Goal: Information Seeking & Learning: Learn about a topic

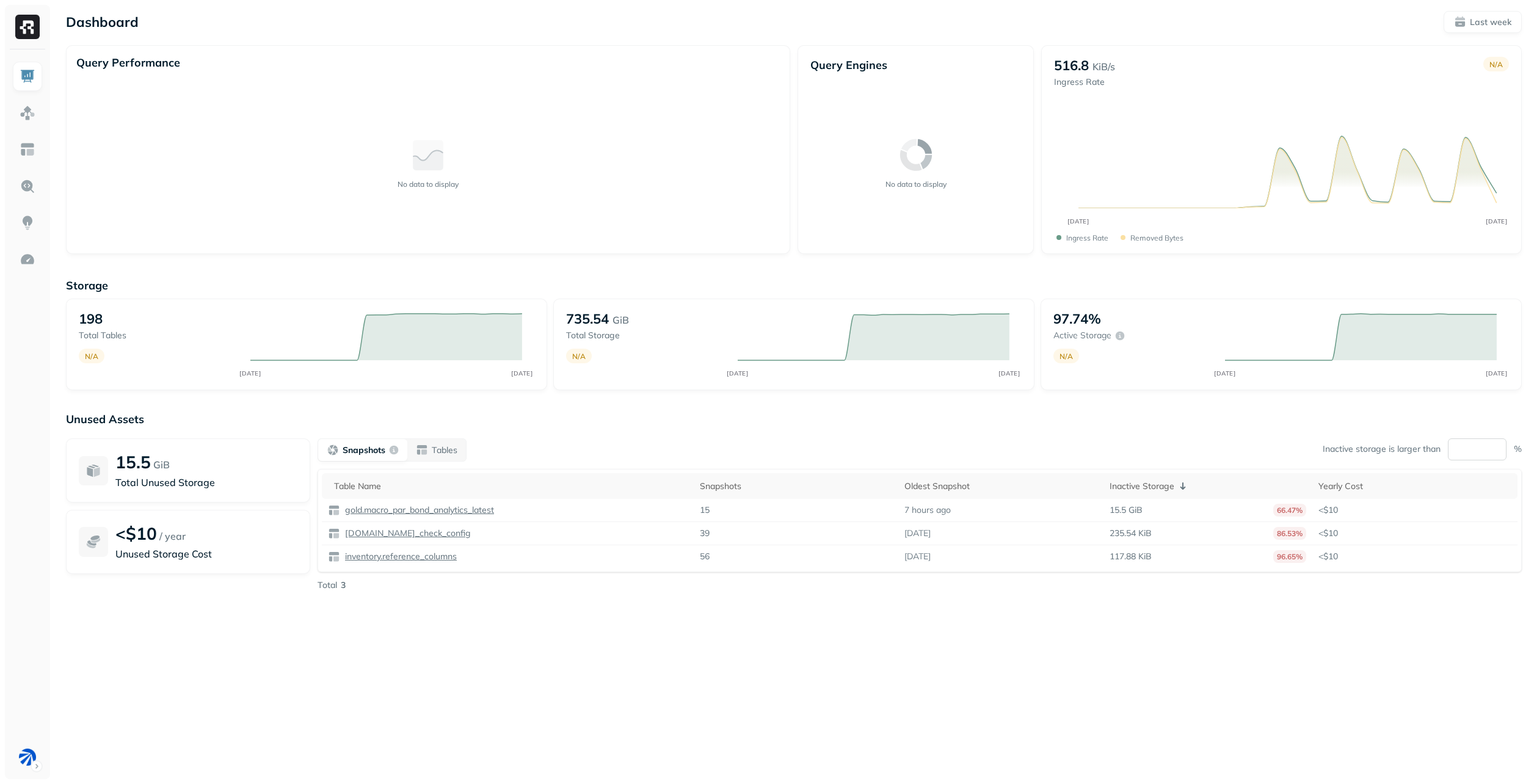
click at [1471, 447] on input "**" at bounding box center [1477, 449] width 59 height 22
type input "*"
click at [1178, 418] on p "Unused Assets" at bounding box center [794, 419] width 1456 height 14
click at [453, 444] on p "Tables" at bounding box center [445, 450] width 26 height 12
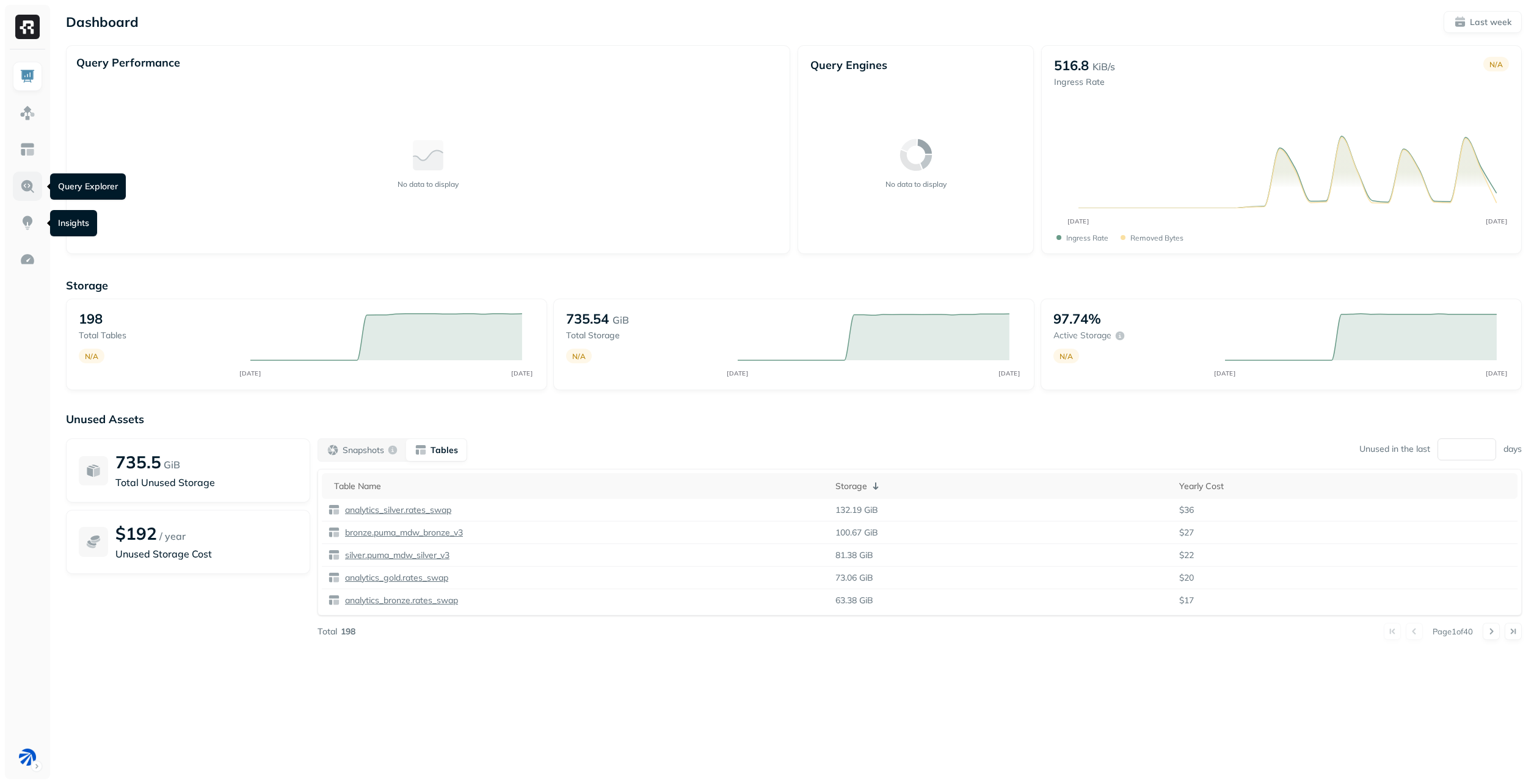
click at [30, 189] on img at bounding box center [27, 186] width 16 height 16
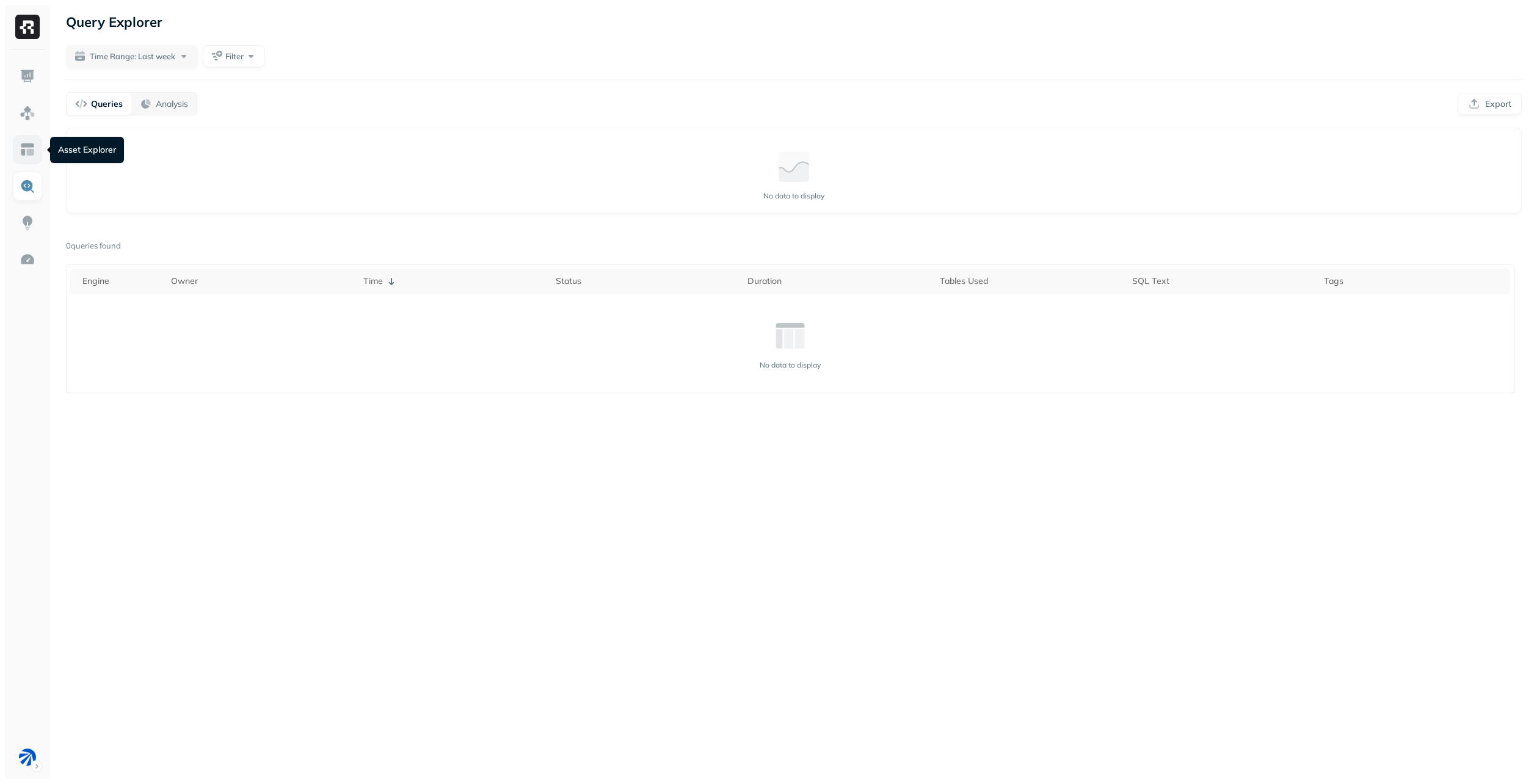
click at [27, 145] on img at bounding box center [27, 149] width 16 height 16
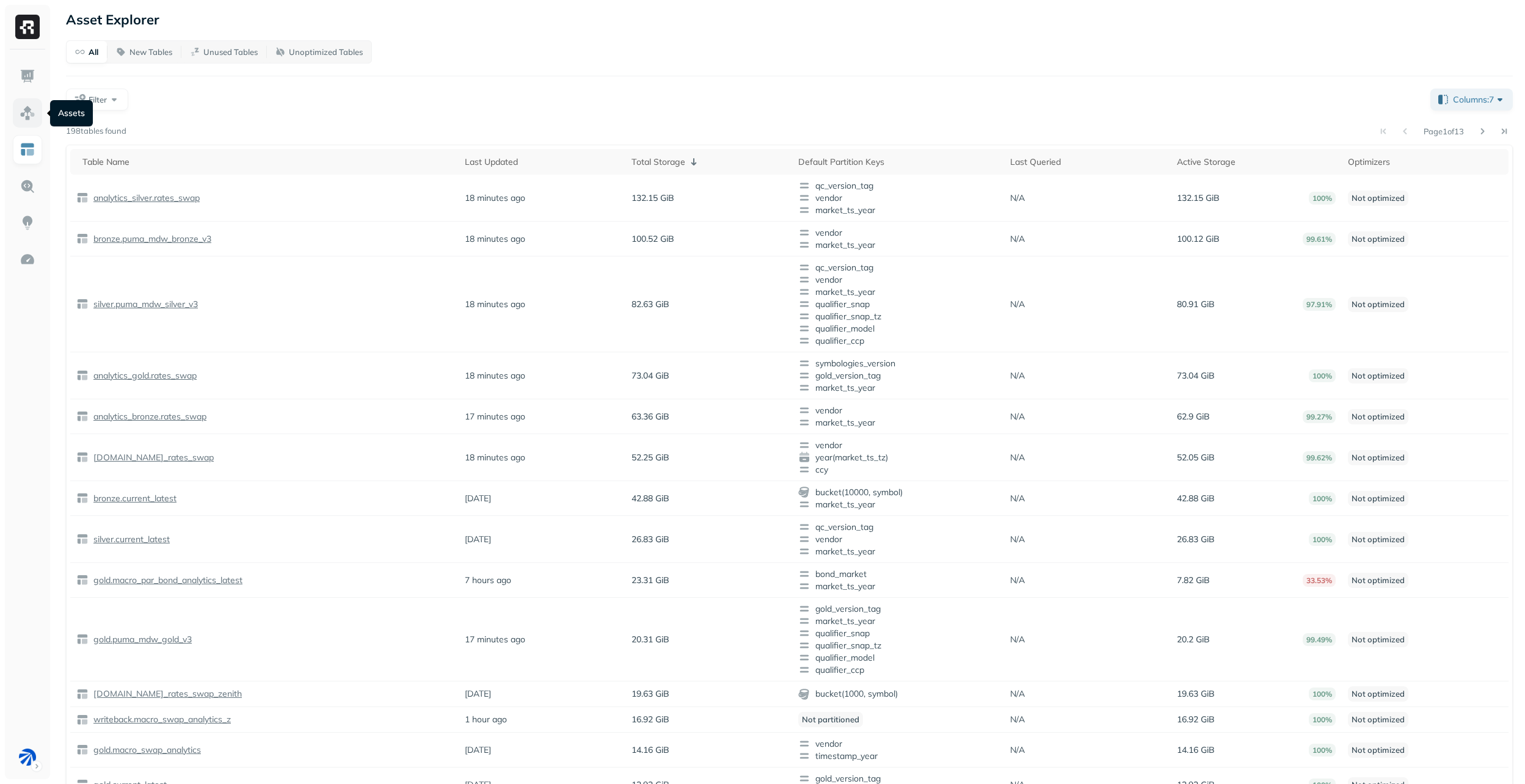
click at [29, 118] on img at bounding box center [27, 113] width 16 height 16
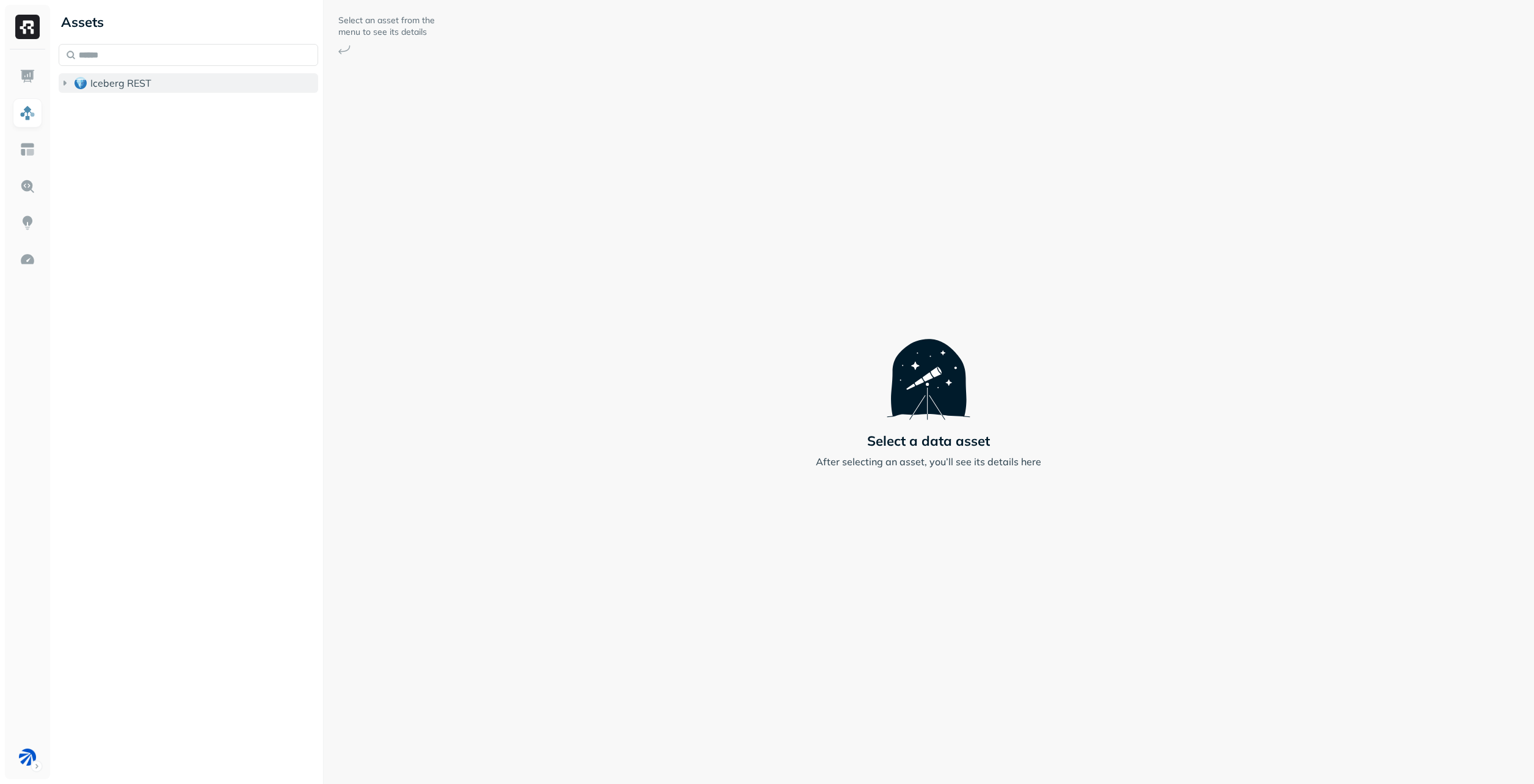
click at [63, 77] on icon "button" at bounding box center [64, 83] width 12 height 12
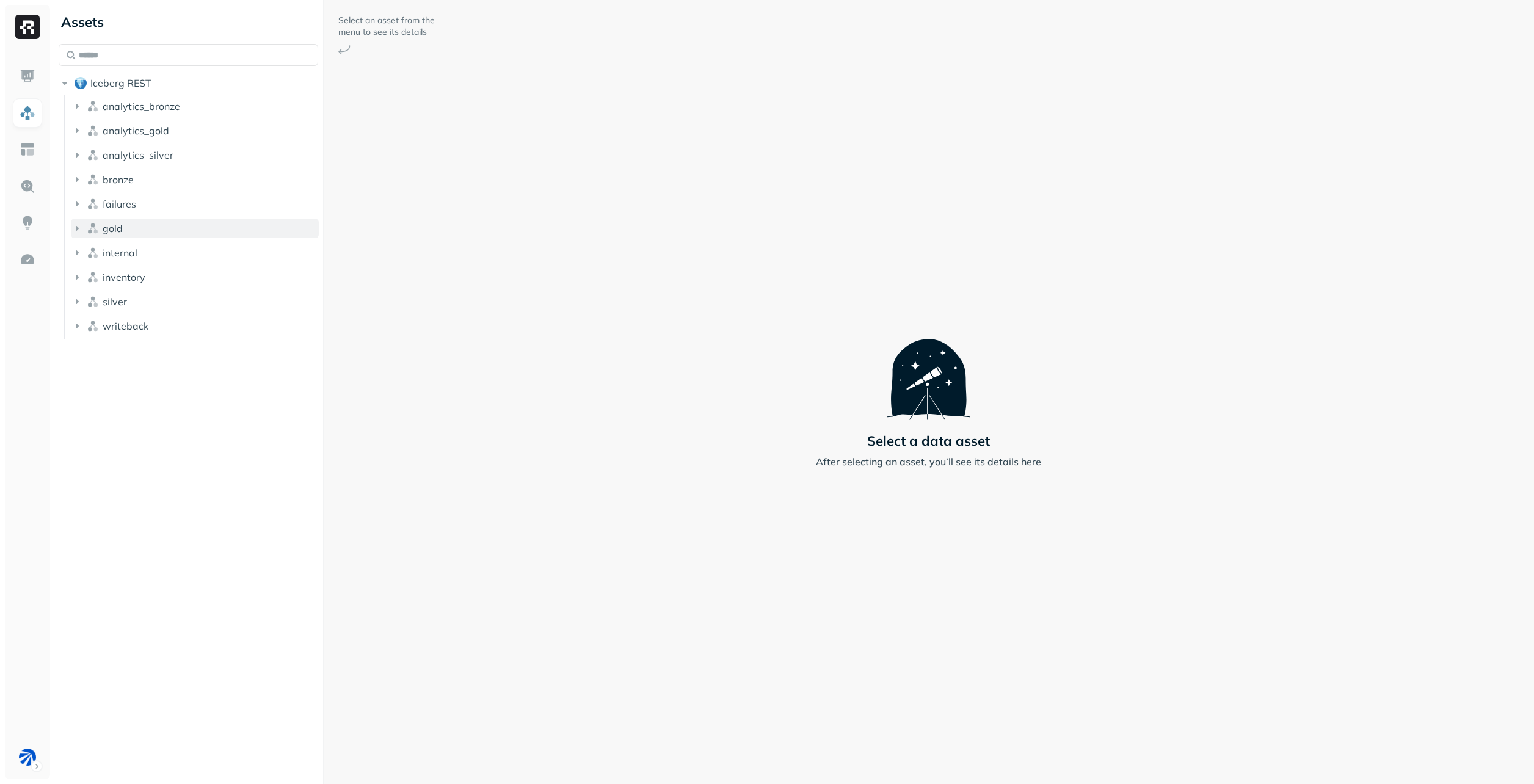
click at [190, 231] on button "gold" at bounding box center [195, 228] width 248 height 20
click at [180, 250] on button "Tables ( 11 )" at bounding box center [202, 251] width 237 height 20
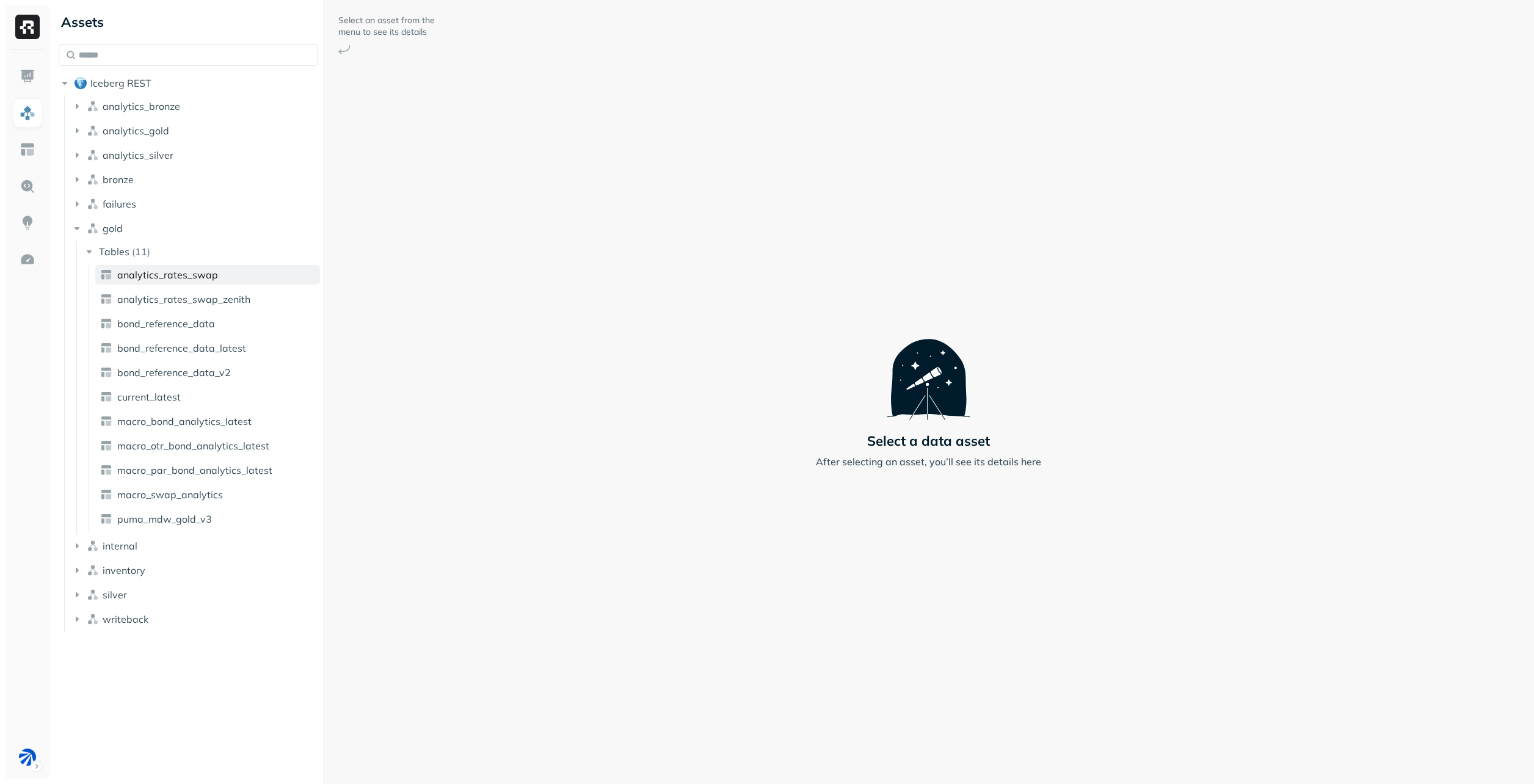
click at [183, 282] on link "analytics_rates_swap" at bounding box center [207, 275] width 225 height 20
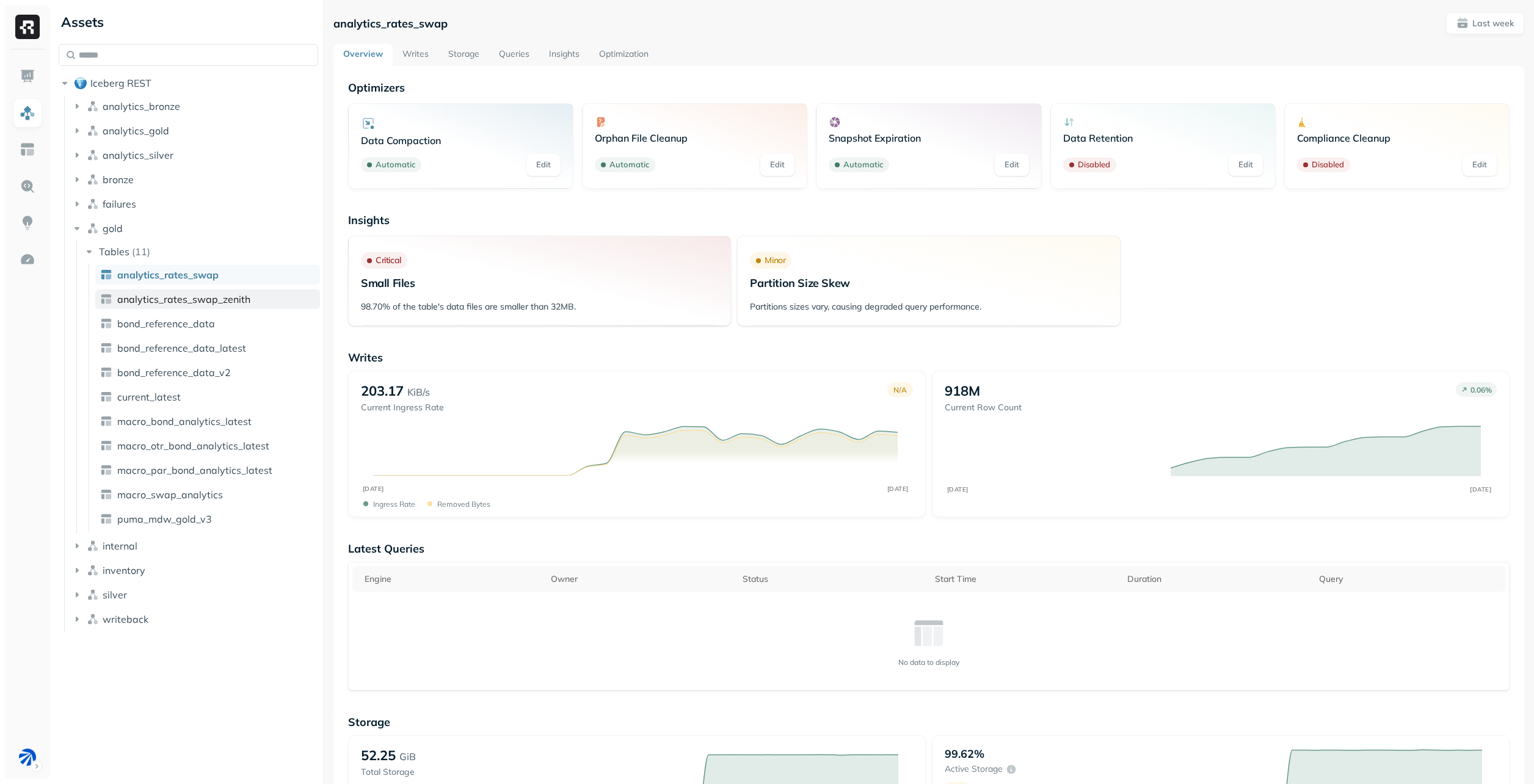
click at [193, 304] on span "analytics_rates_swap_zenith" at bounding box center [183, 299] width 133 height 12
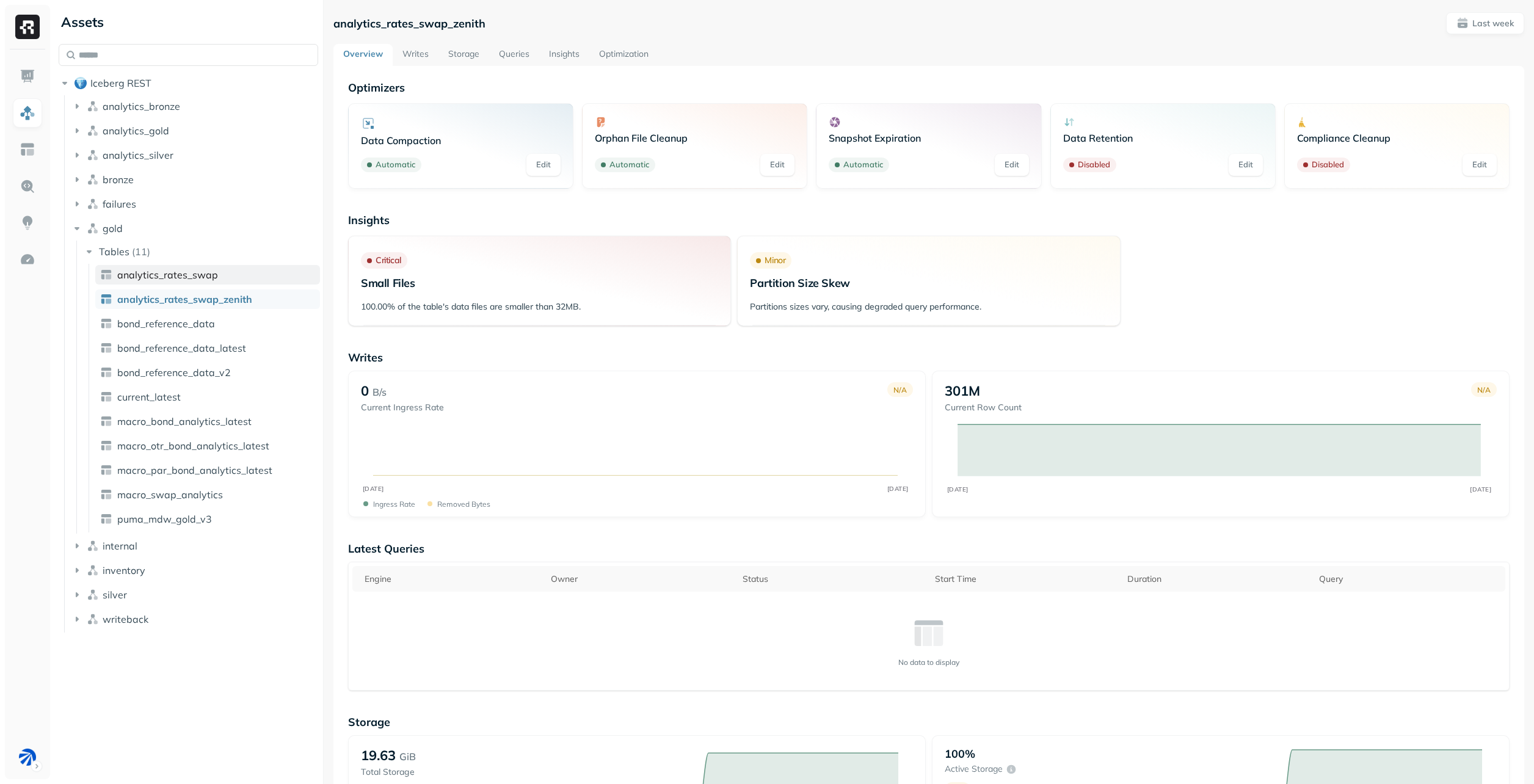
click at [189, 280] on span "analytics_rates_swap" at bounding box center [167, 274] width 101 height 12
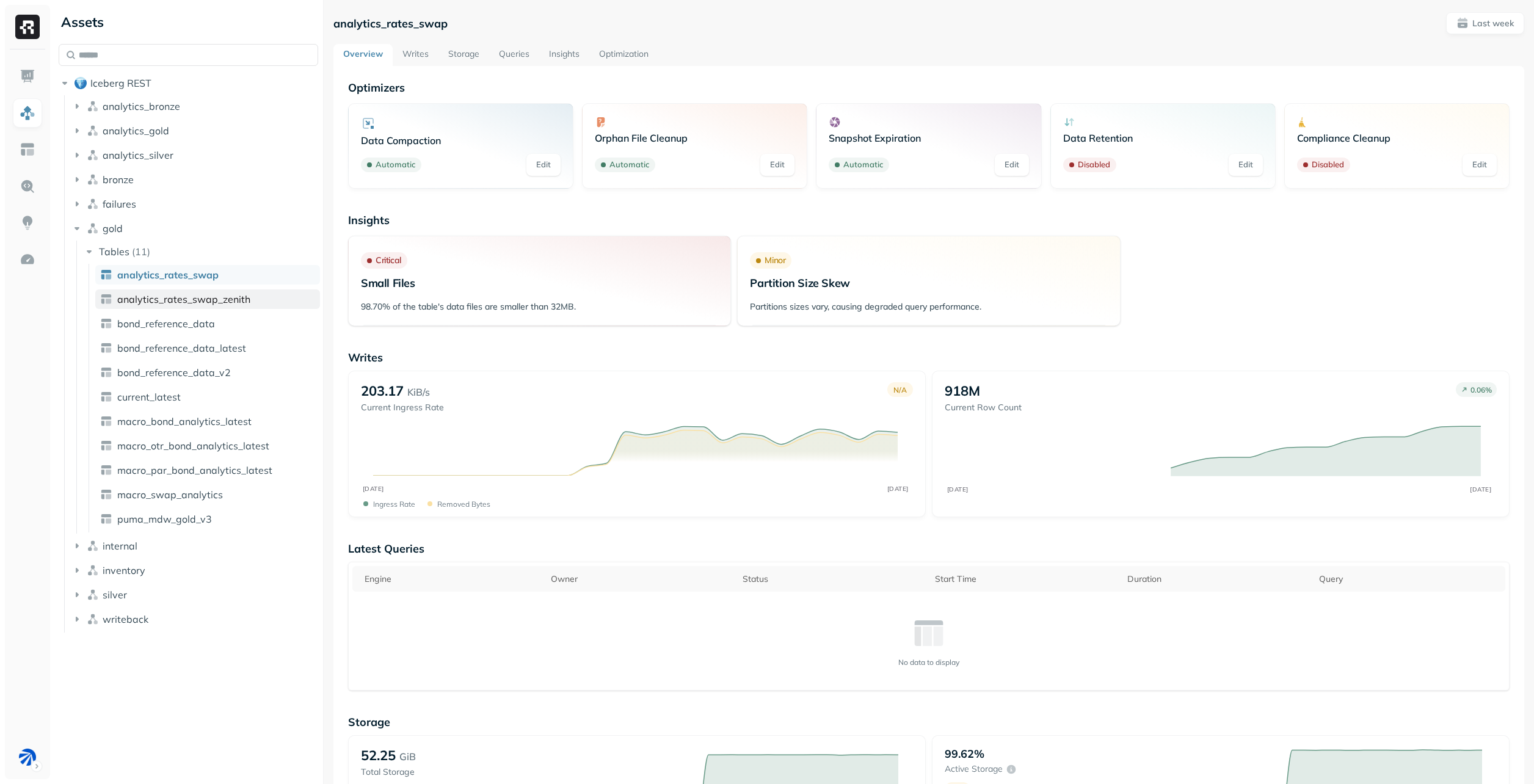
click at [192, 290] on link "analytics_rates_swap_zenith" at bounding box center [207, 300] width 225 height 20
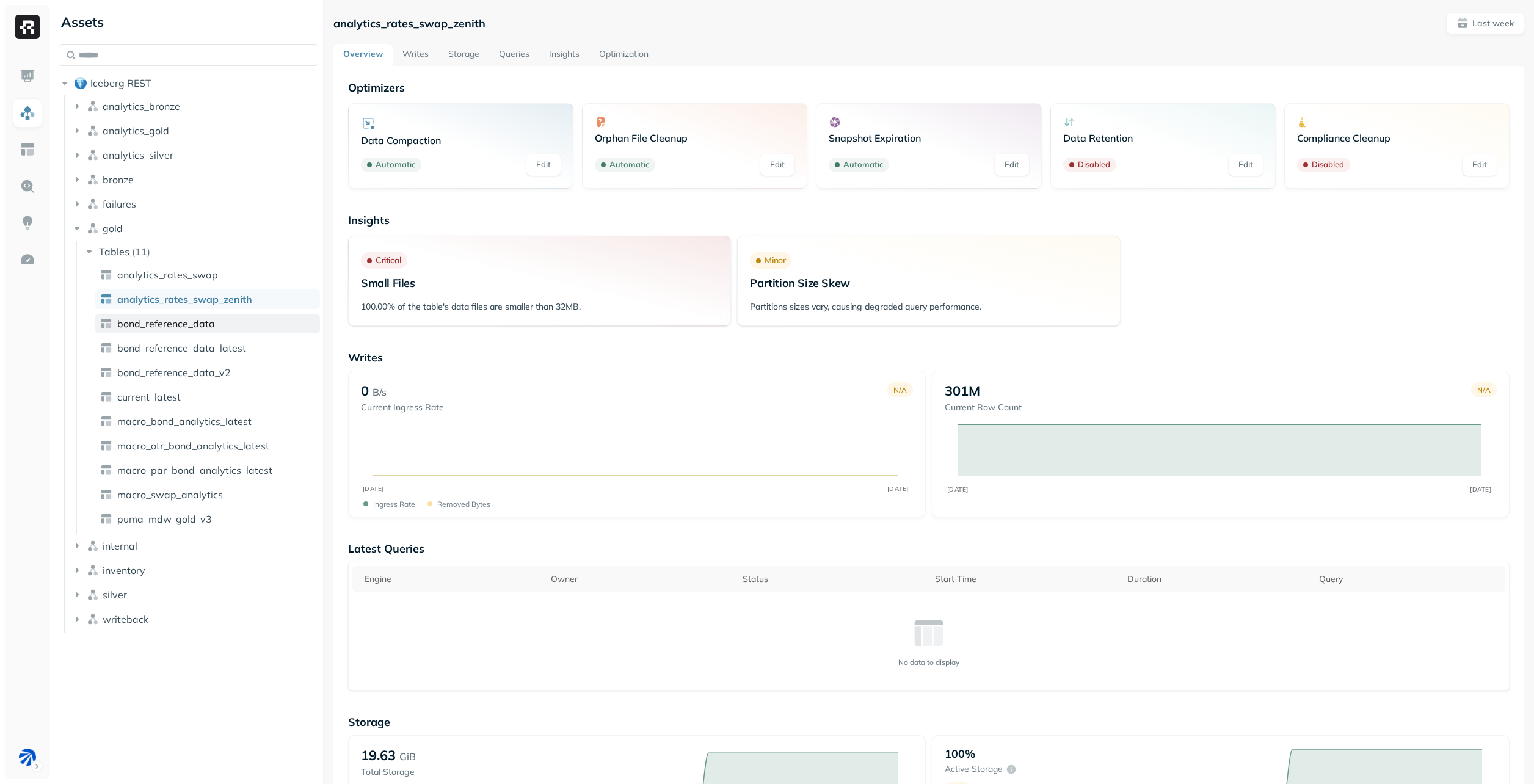
click at [202, 332] on link "bond_reference_data" at bounding box center [207, 323] width 225 height 20
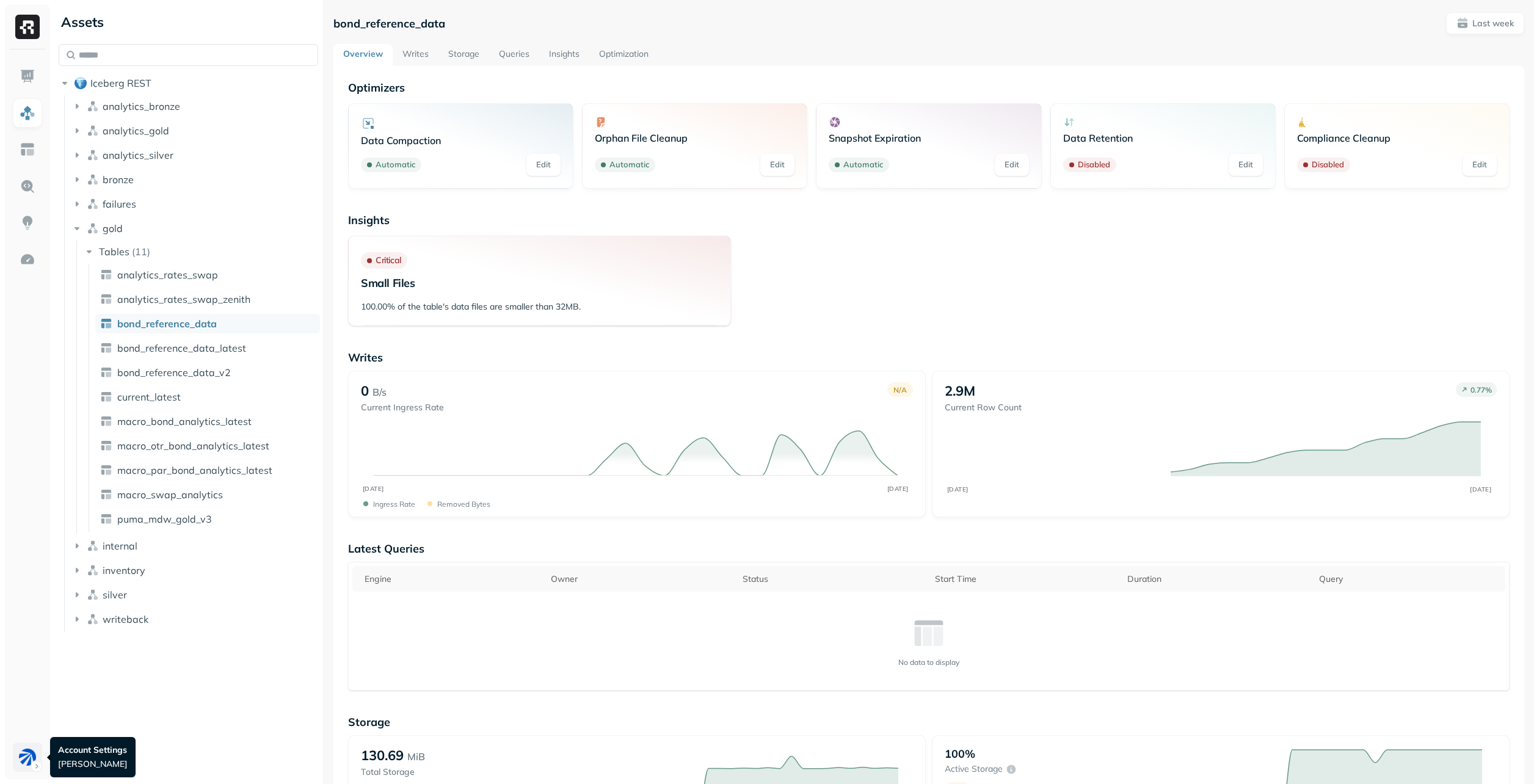
click at [36, 764] on html "Assets Iceberg REST analytics_bronze analytics_gold analytics_silver bronze fai…" at bounding box center [767, 392] width 1534 height 784
click at [111, 716] on p "BAM Staging" at bounding box center [109, 717] width 53 height 12
